Goal: Task Accomplishment & Management: Manage account settings

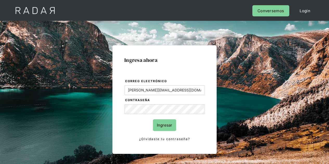
click at [169, 125] on input "Ingresar" at bounding box center [164, 125] width 23 height 12
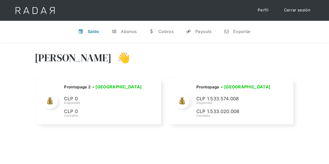
drag, startPoint x: 265, startPoint y: 69, endPoint x: 220, endPoint y: 60, distance: 45.5
click at [265, 69] on div "[PERSON_NAME] 👋" at bounding box center [165, 61] width 260 height 31
